Goal: Transaction & Acquisition: Book appointment/travel/reservation

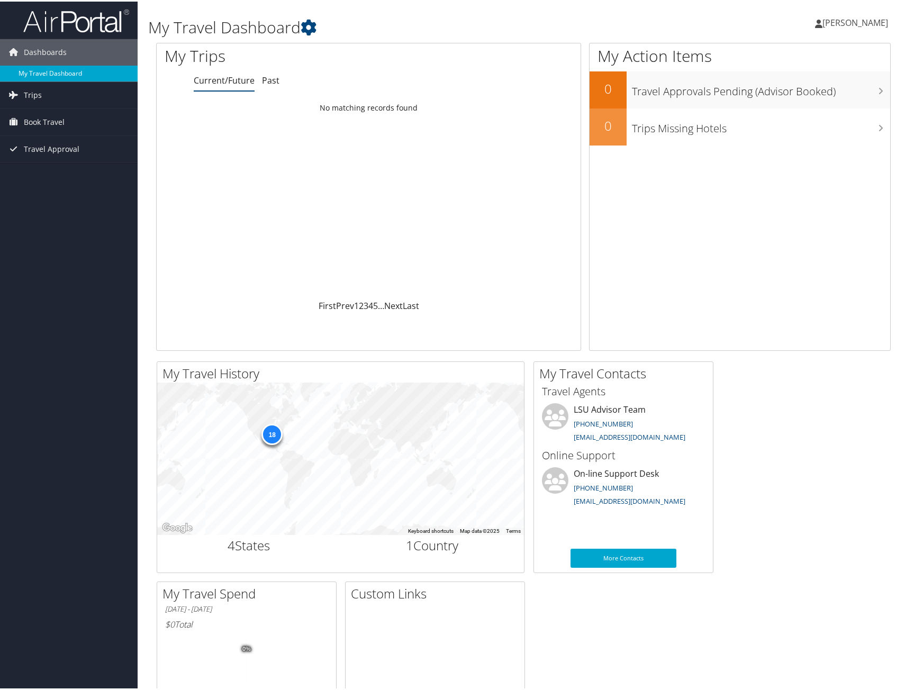
click at [81, 73] on link "My Travel Dashboard" at bounding box center [69, 72] width 138 height 16
click at [38, 93] on span "Trips" at bounding box center [33, 93] width 18 height 26
click at [48, 167] on span "Book Travel" at bounding box center [44, 168] width 41 height 26
click at [70, 190] on link "Approval Request (Beta)" at bounding box center [69, 190] width 138 height 16
click at [42, 120] on span "Book Travel" at bounding box center [44, 120] width 41 height 26
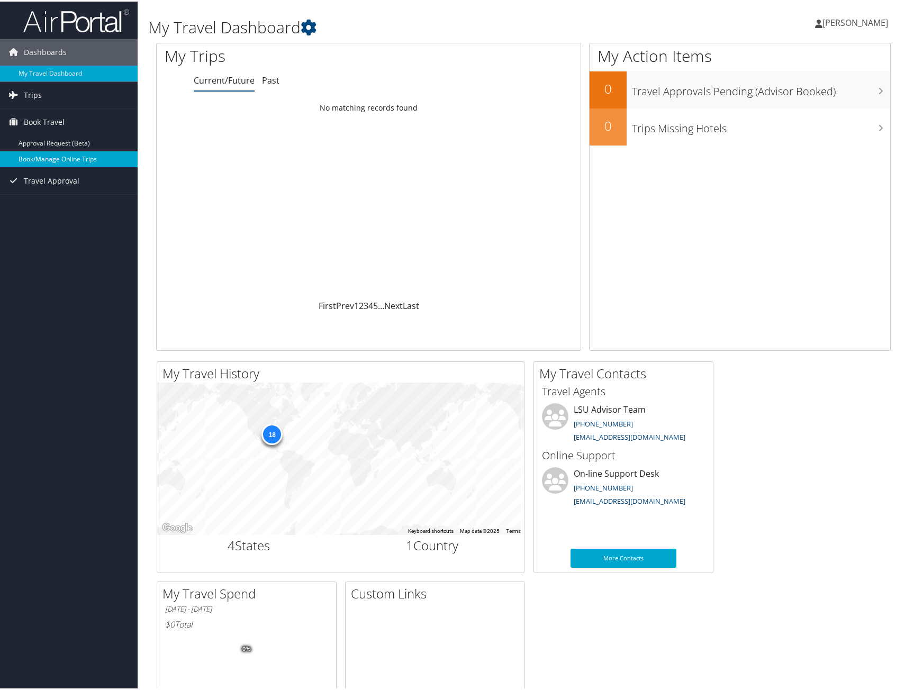
click at [41, 155] on link "Book/Manage Online Trips" at bounding box center [69, 158] width 138 height 16
